Goal: Information Seeking & Learning: Learn about a topic

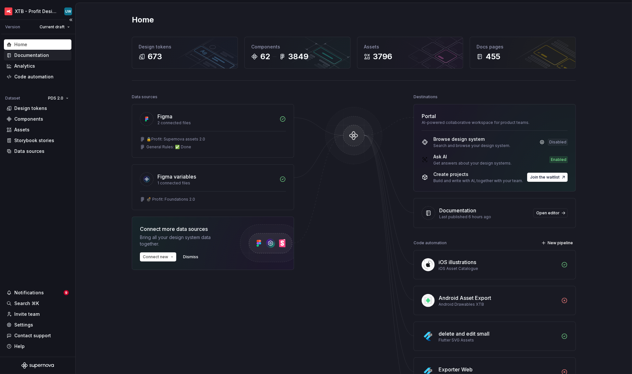
click at [34, 57] on div "Documentation" at bounding box center [31, 55] width 35 height 6
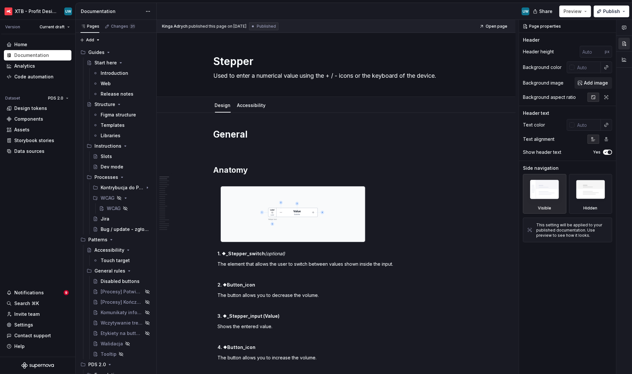
type textarea "*"
